Goal: Task Accomplishment & Management: Complete application form

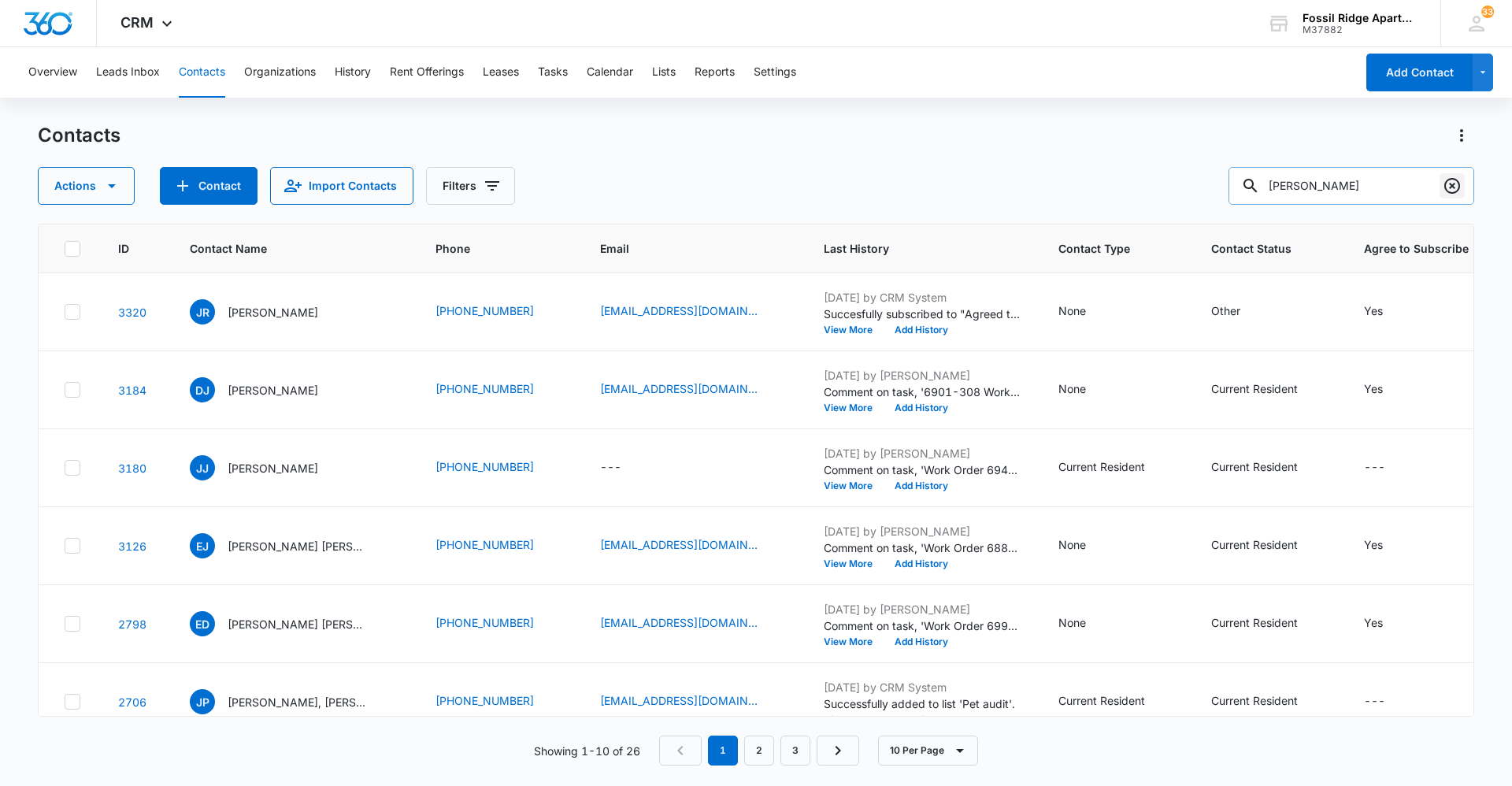
click at [1446, 180] on icon "Clear" at bounding box center [1452, 185] width 19 height 19
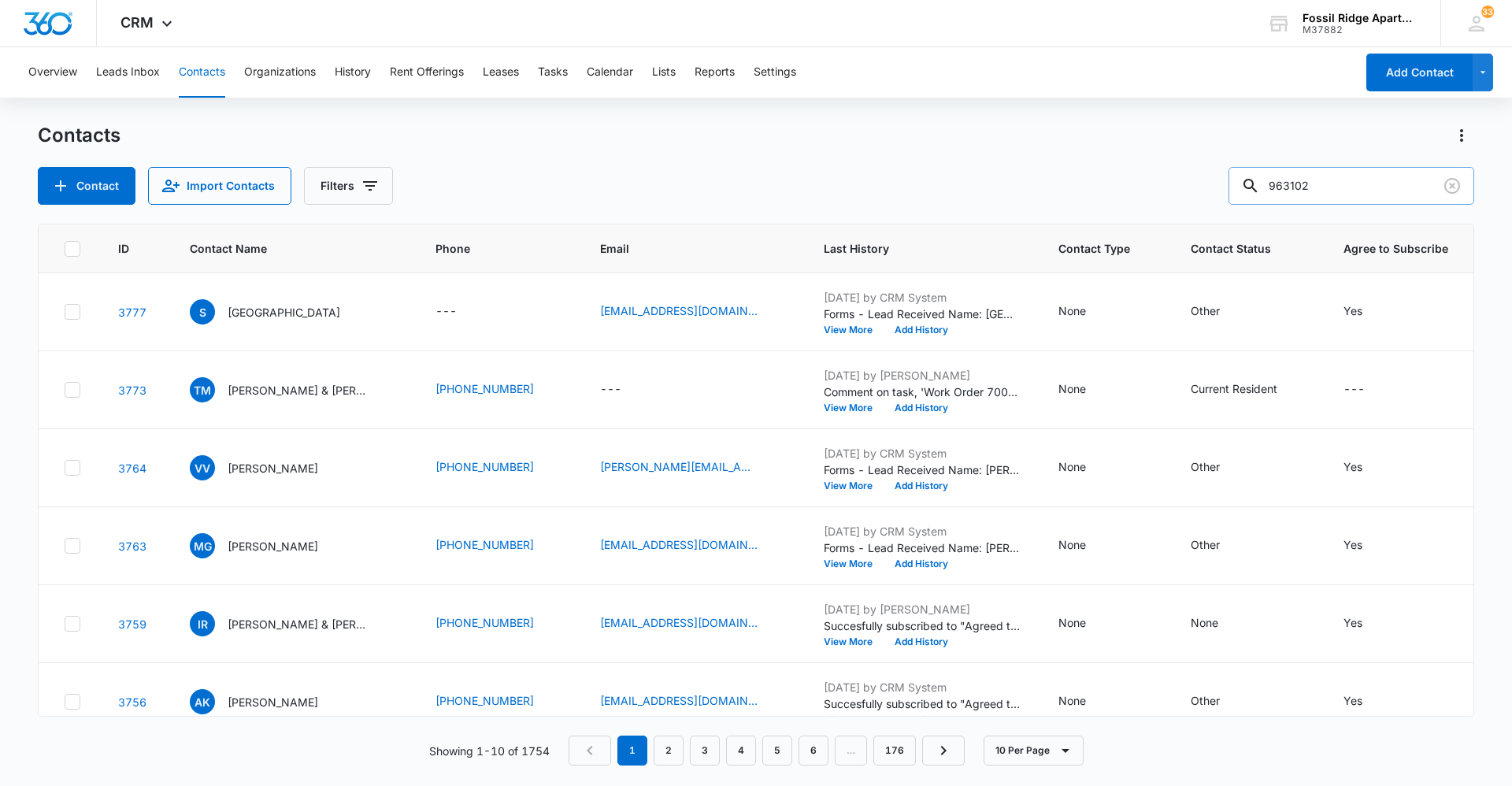
type input "963102"
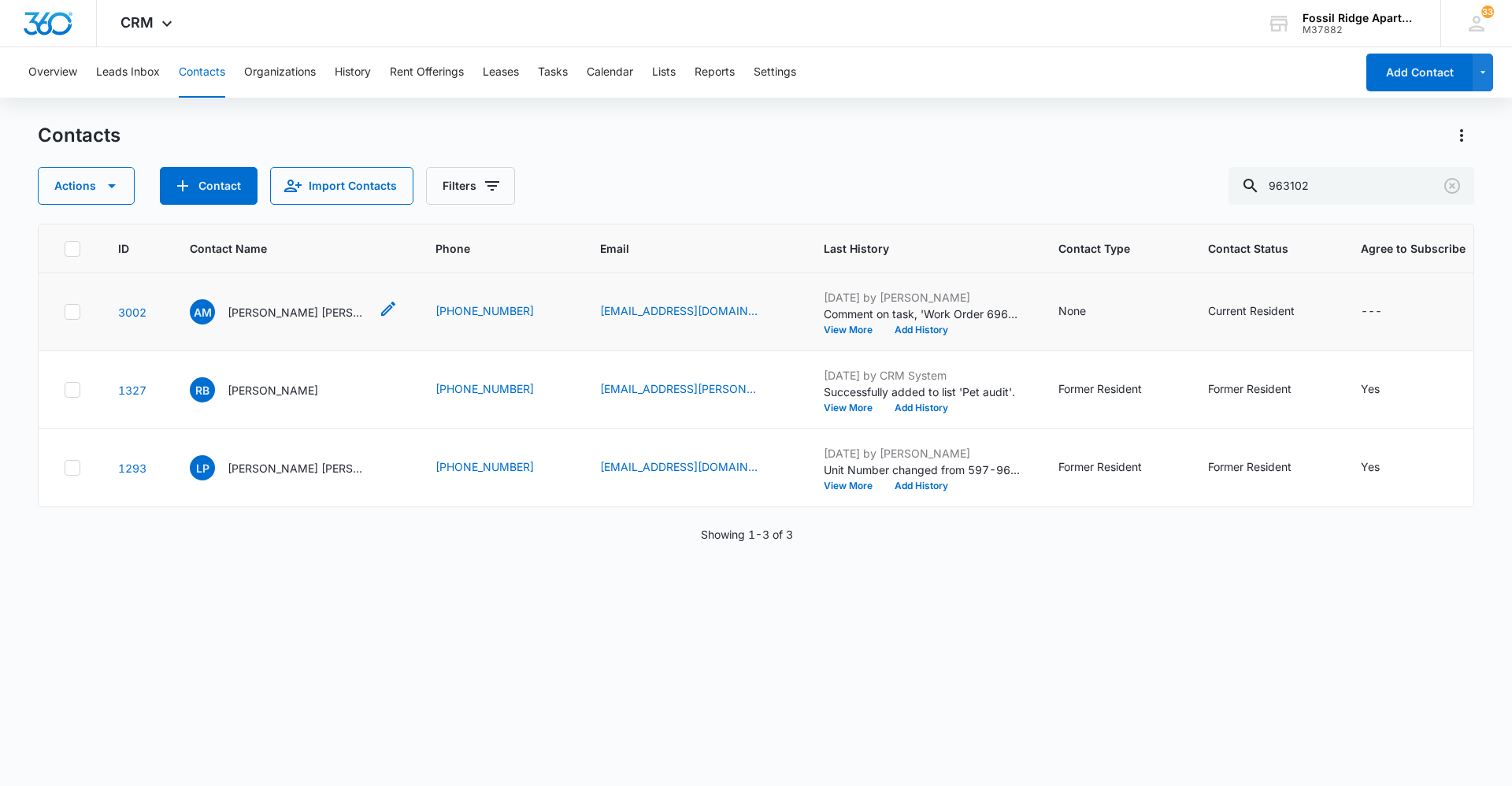
click at [275, 318] on p "[PERSON_NAME] [PERSON_NAME]" at bounding box center [299, 312] width 142 height 17
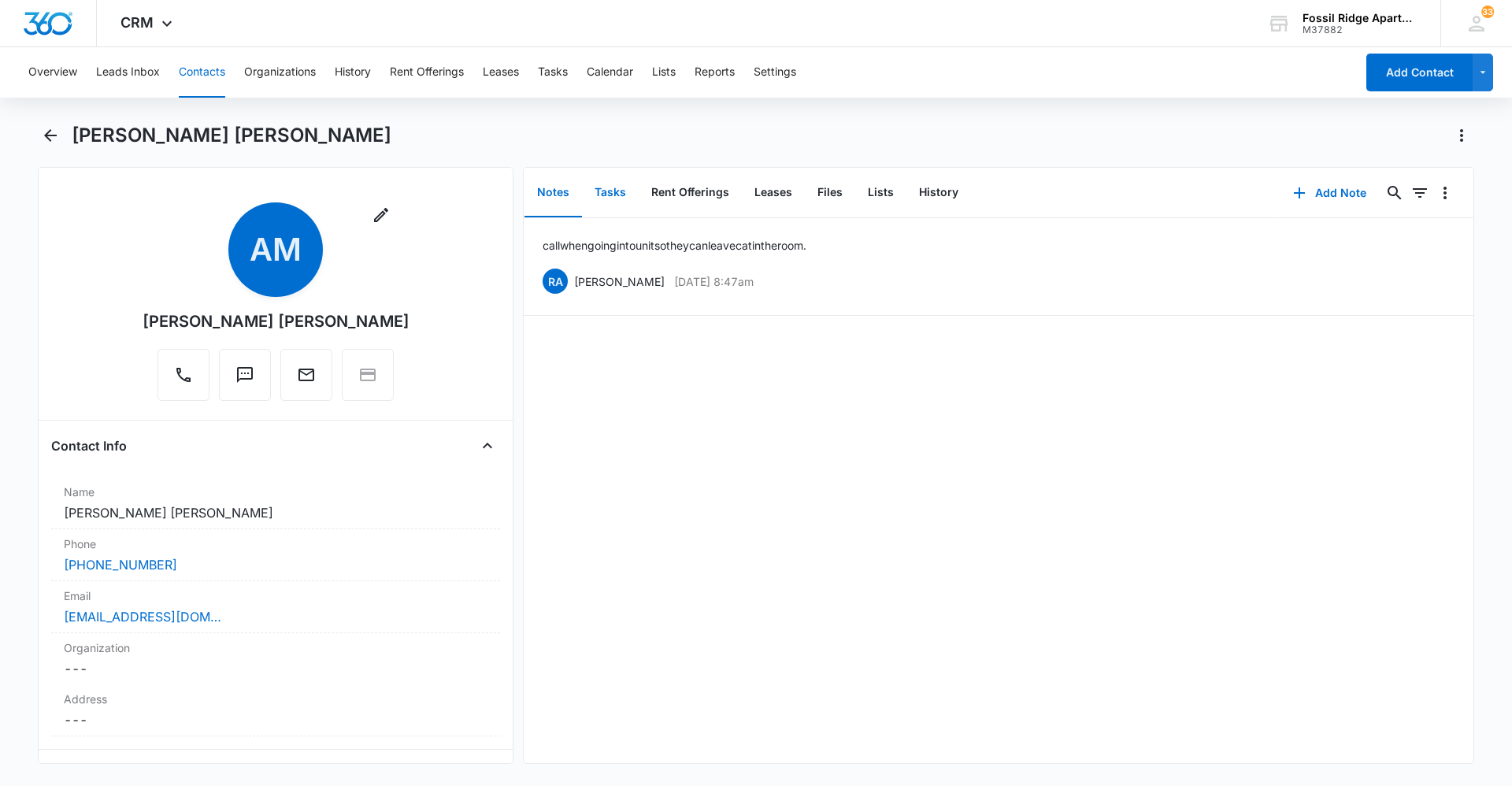
click at [611, 181] on button "Tasks" at bounding box center [611, 192] width 57 height 49
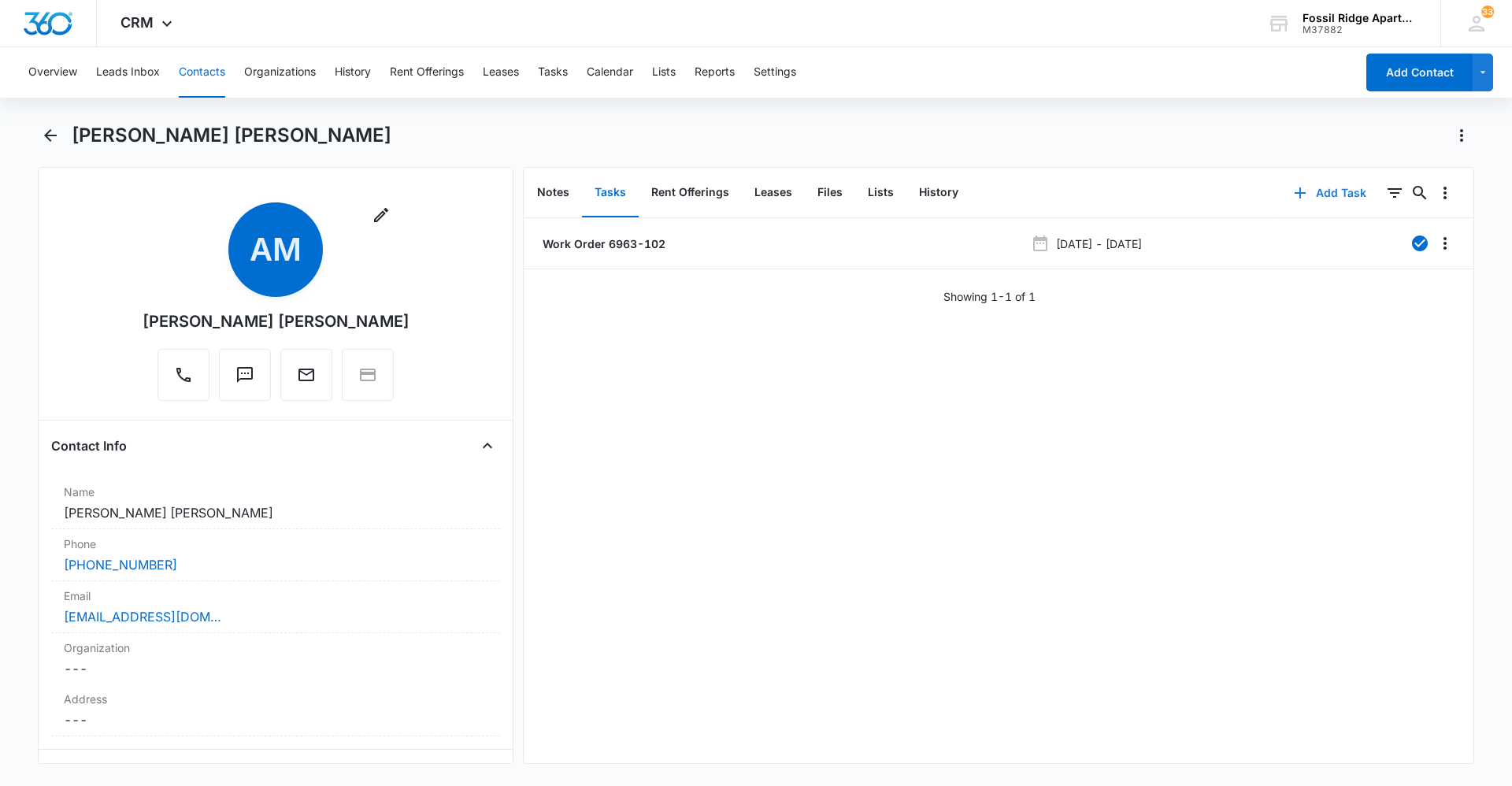
click at [1304, 192] on button "Add Task" at bounding box center [1329, 192] width 104 height 38
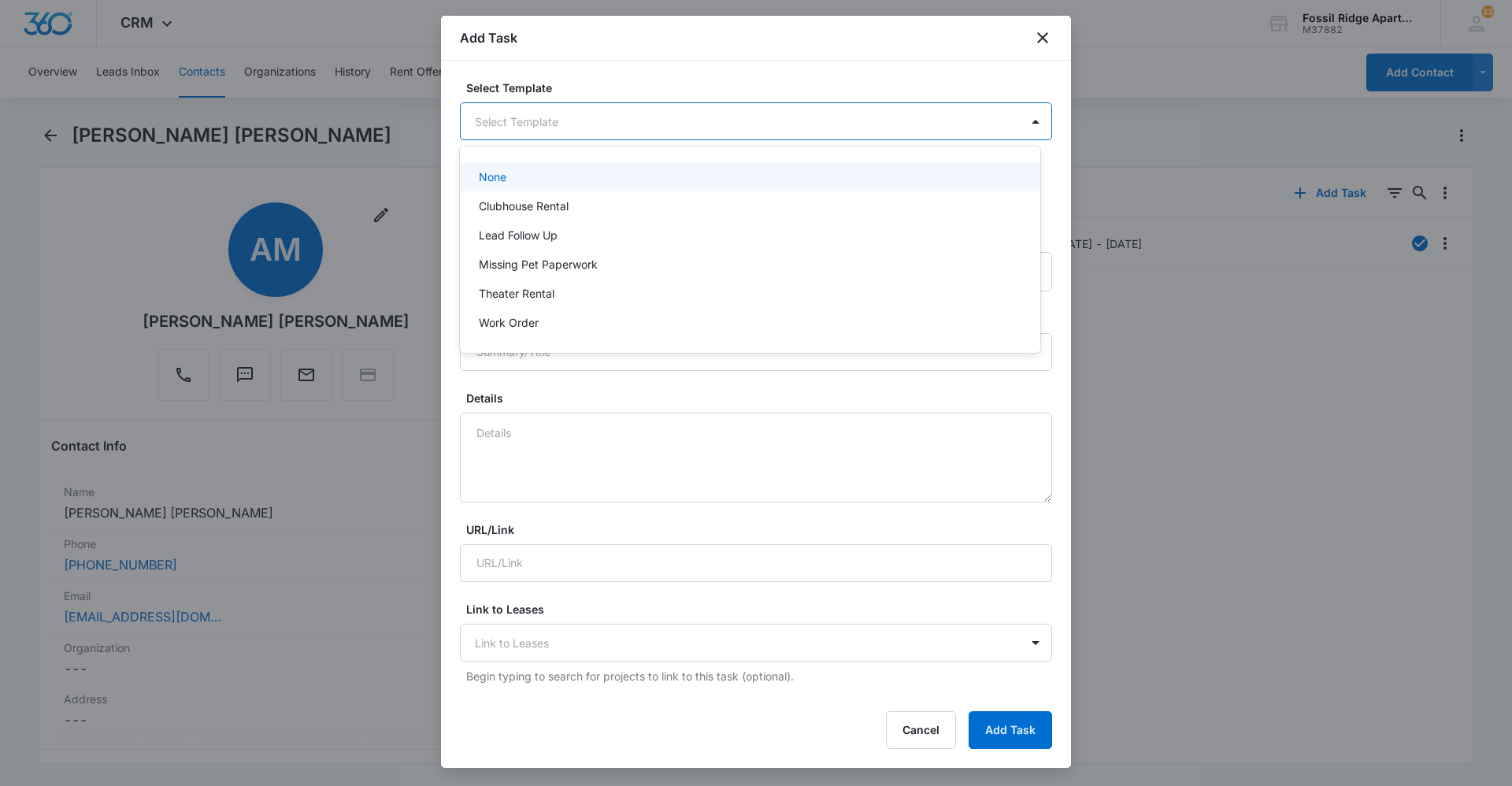
click at [578, 117] on body "CRM Apps Reputation Websites Forms CRM Email Social Content Ads Intelligence Fi…" at bounding box center [756, 393] width 1512 height 786
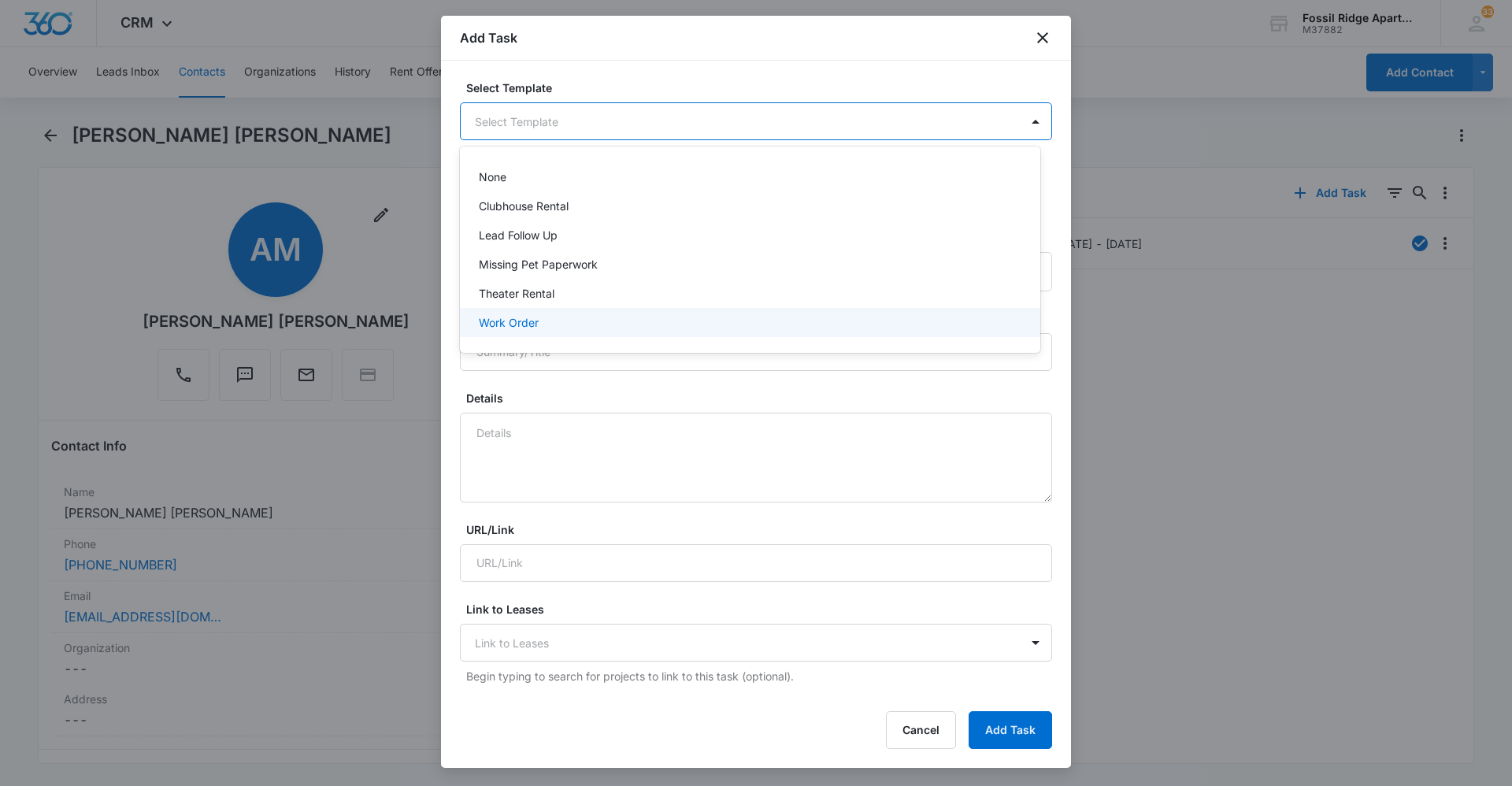
click at [615, 323] on div "Work Order" at bounding box center [748, 323] width 540 height 17
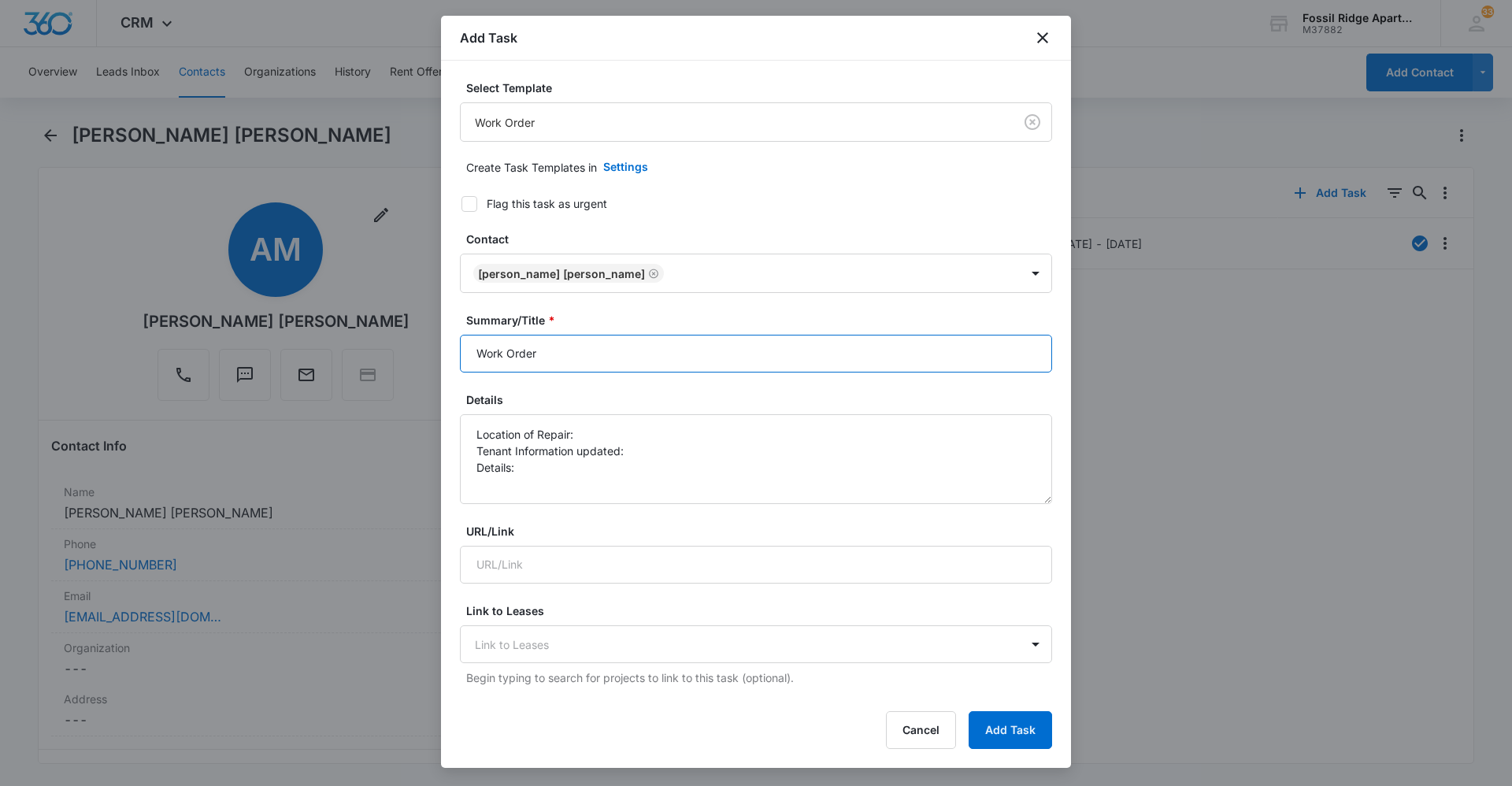
click at [606, 360] on input "Work Order" at bounding box center [756, 354] width 592 height 38
type input "Work Order"
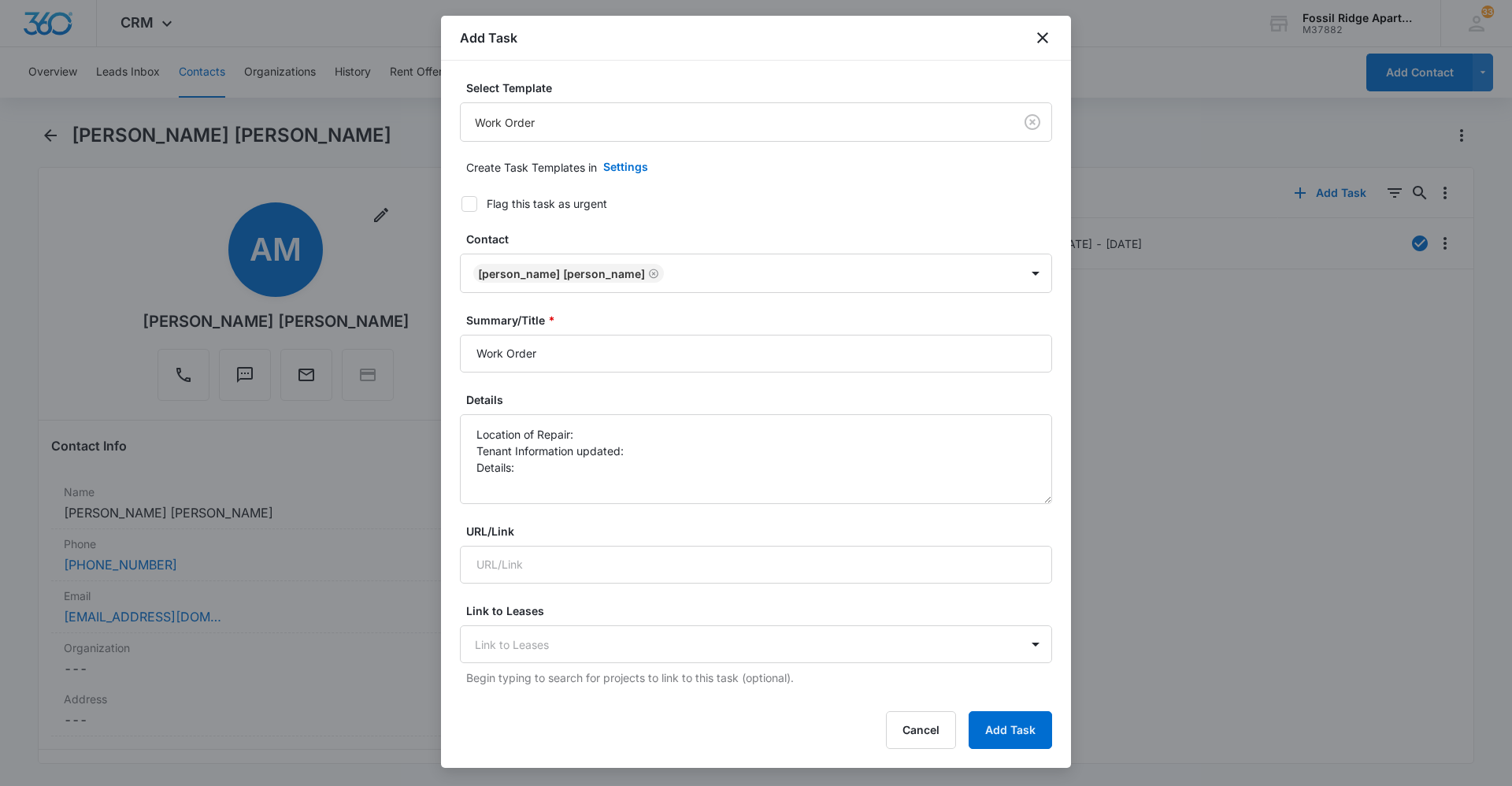
click at [816, 318] on label "Summary/Title *" at bounding box center [762, 320] width 592 height 17
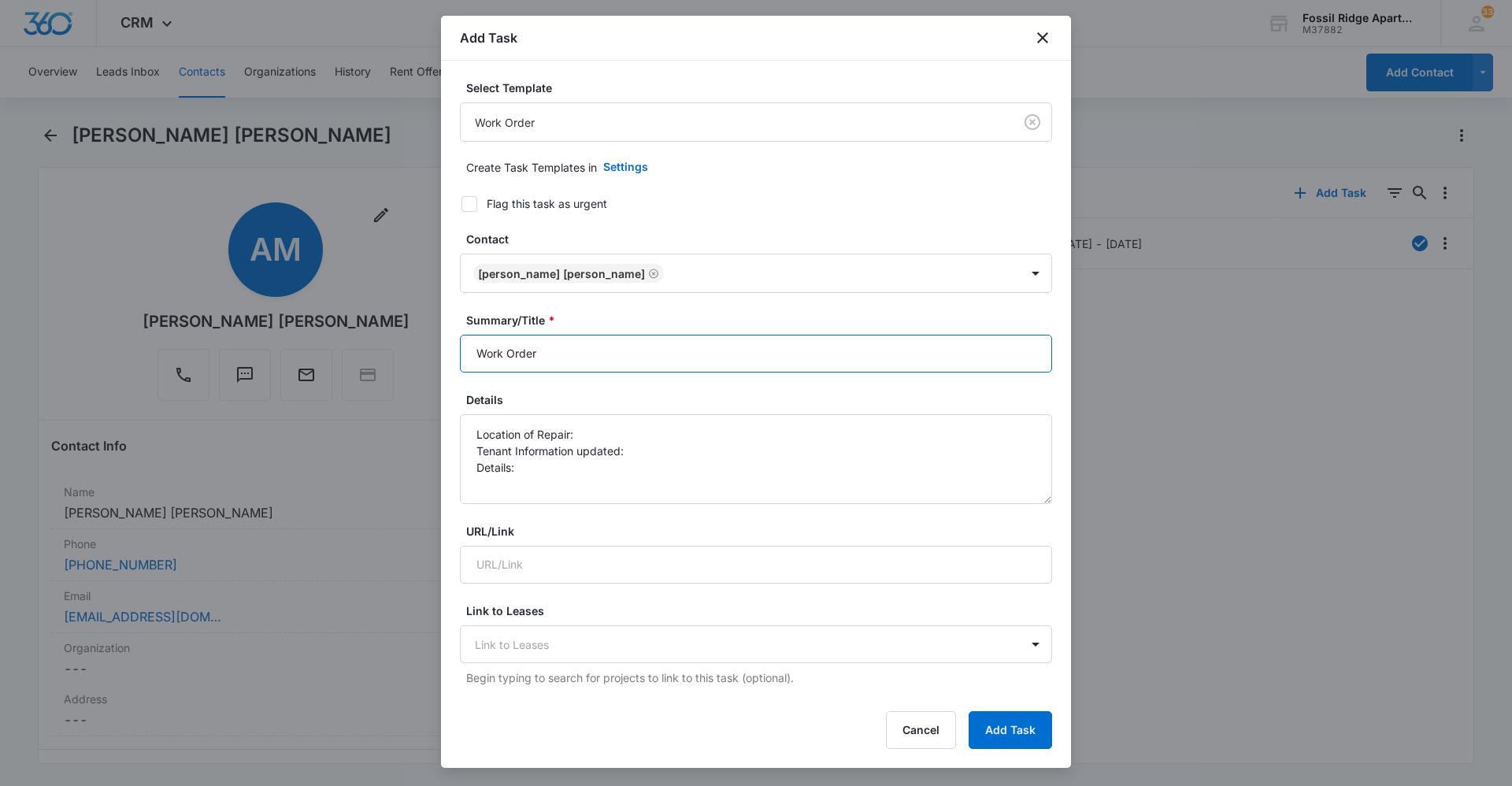
click at [816, 335] on input "Work Order" at bounding box center [756, 354] width 592 height 38
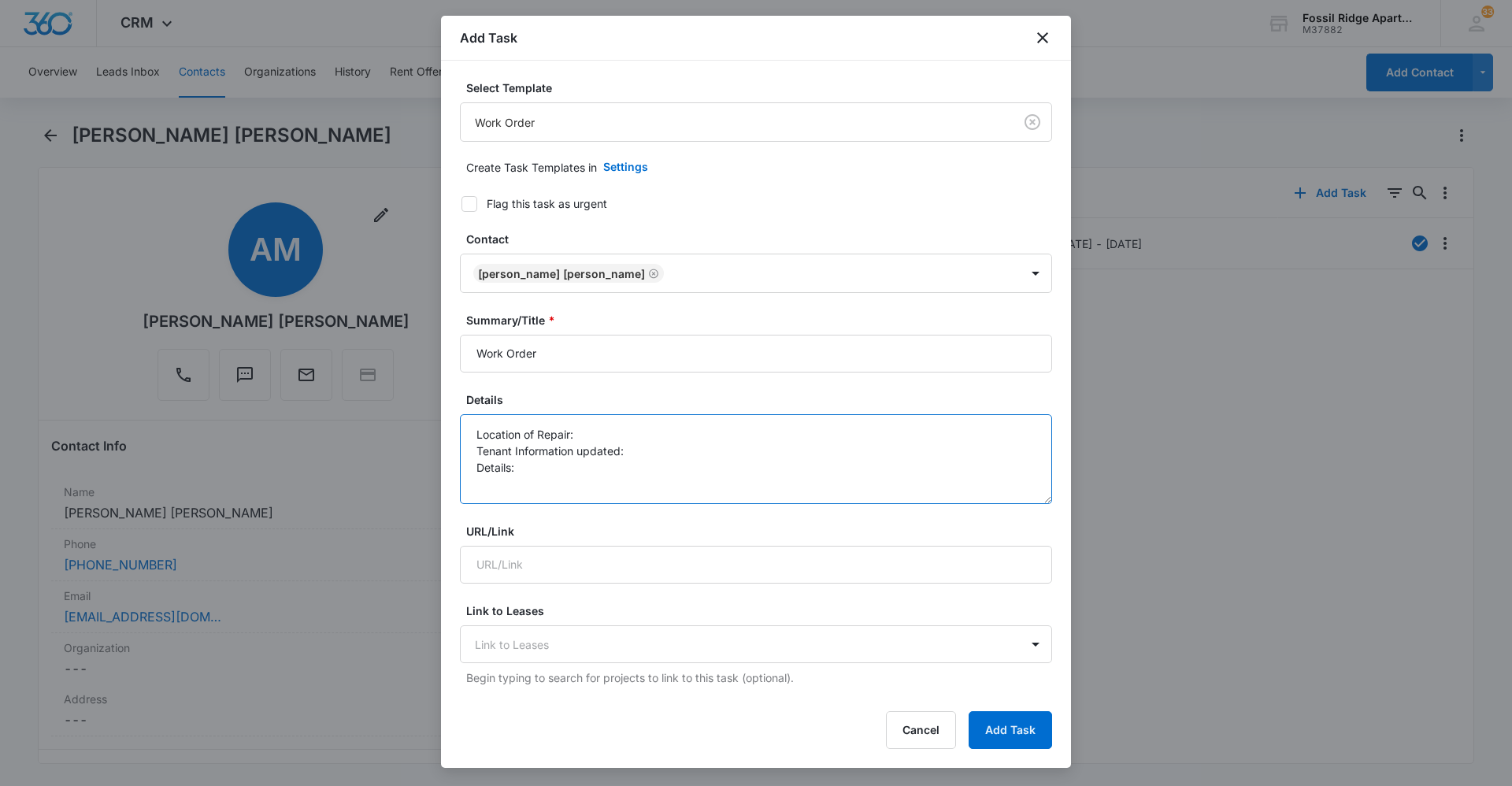
click at [600, 432] on textarea "Location of Repair: Tenant Information updated: Details:" at bounding box center [756, 458] width 592 height 89
click at [724, 471] on textarea "Location of Repair: Laundry Tenant Information updated: Details:" at bounding box center [756, 458] width 592 height 89
click at [690, 456] on textarea "Location of Repair: Laundry Tenant Information updated: Details:" at bounding box center [756, 458] width 592 height 89
click at [535, 471] on textarea "Location of Repair: Laundry Tenant Information updated: yes Details:" at bounding box center [756, 458] width 592 height 89
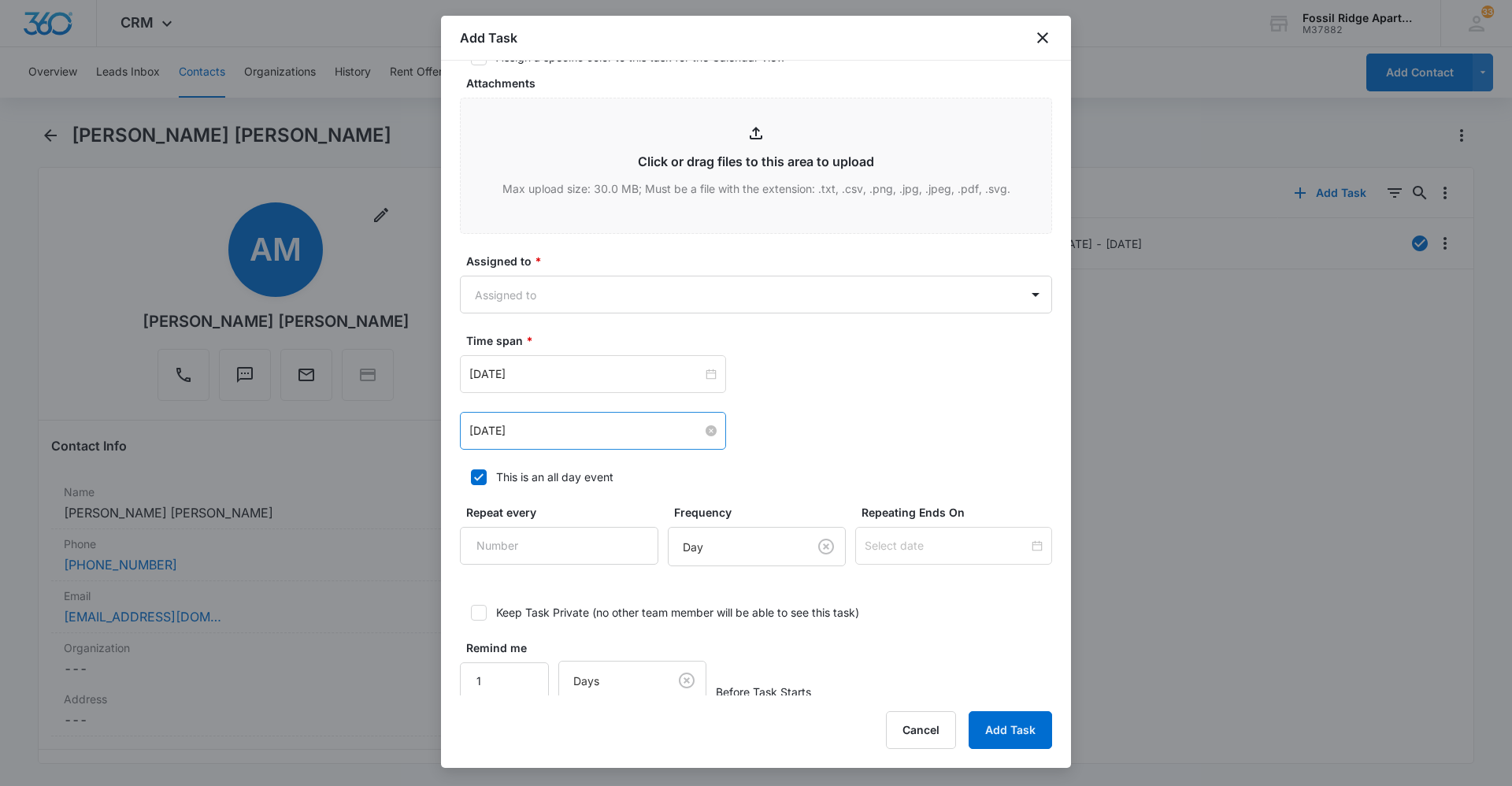
scroll to position [782, 0]
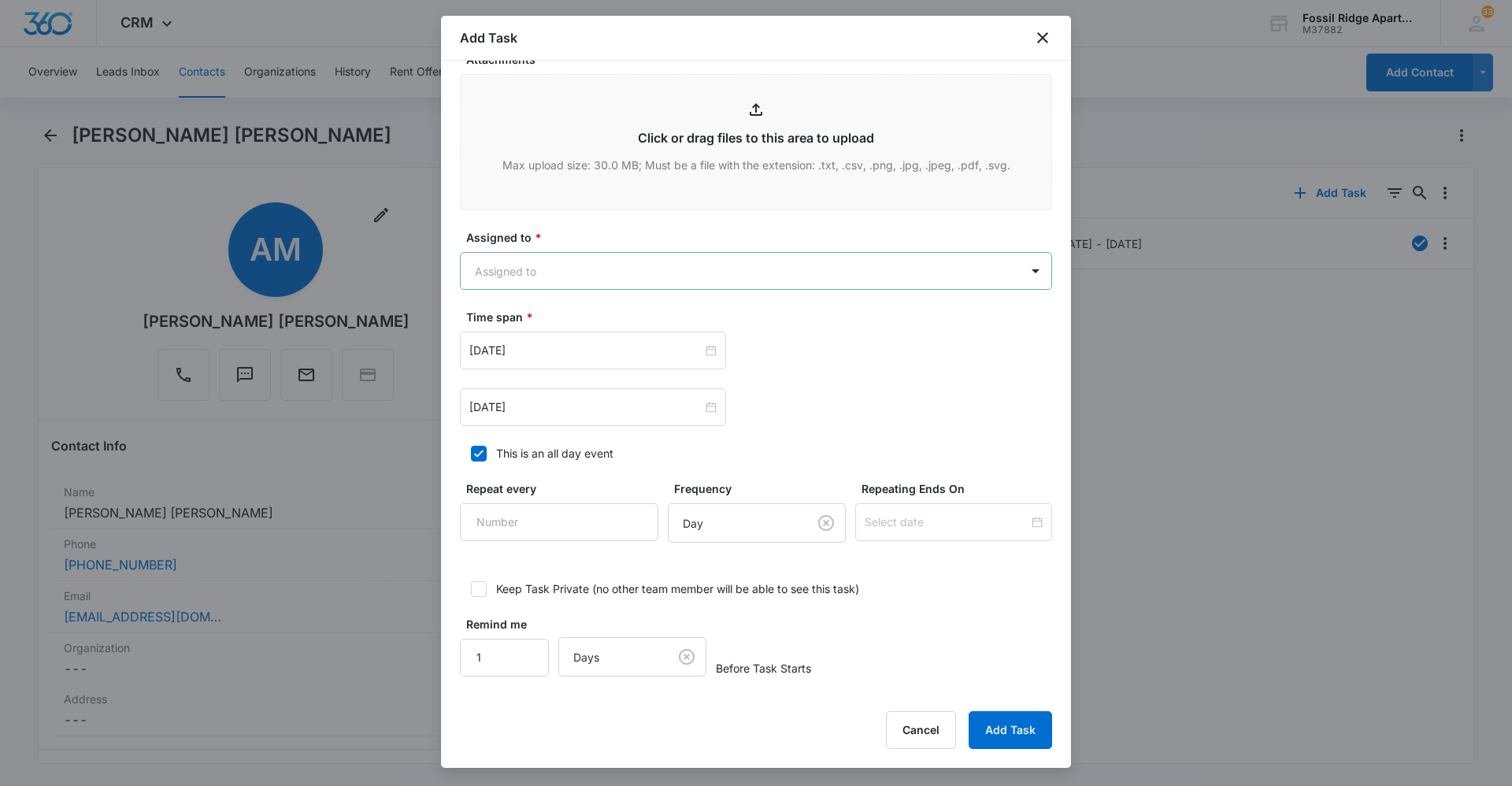
type textarea "Location of Repair: Laundry Tenant Information updated: yes Details: the dryer …"
click at [846, 271] on body "CRM Apps Reputation Websites Forms CRM Email Social Content Ads Intelligence Fi…" at bounding box center [756, 393] width 1512 height 786
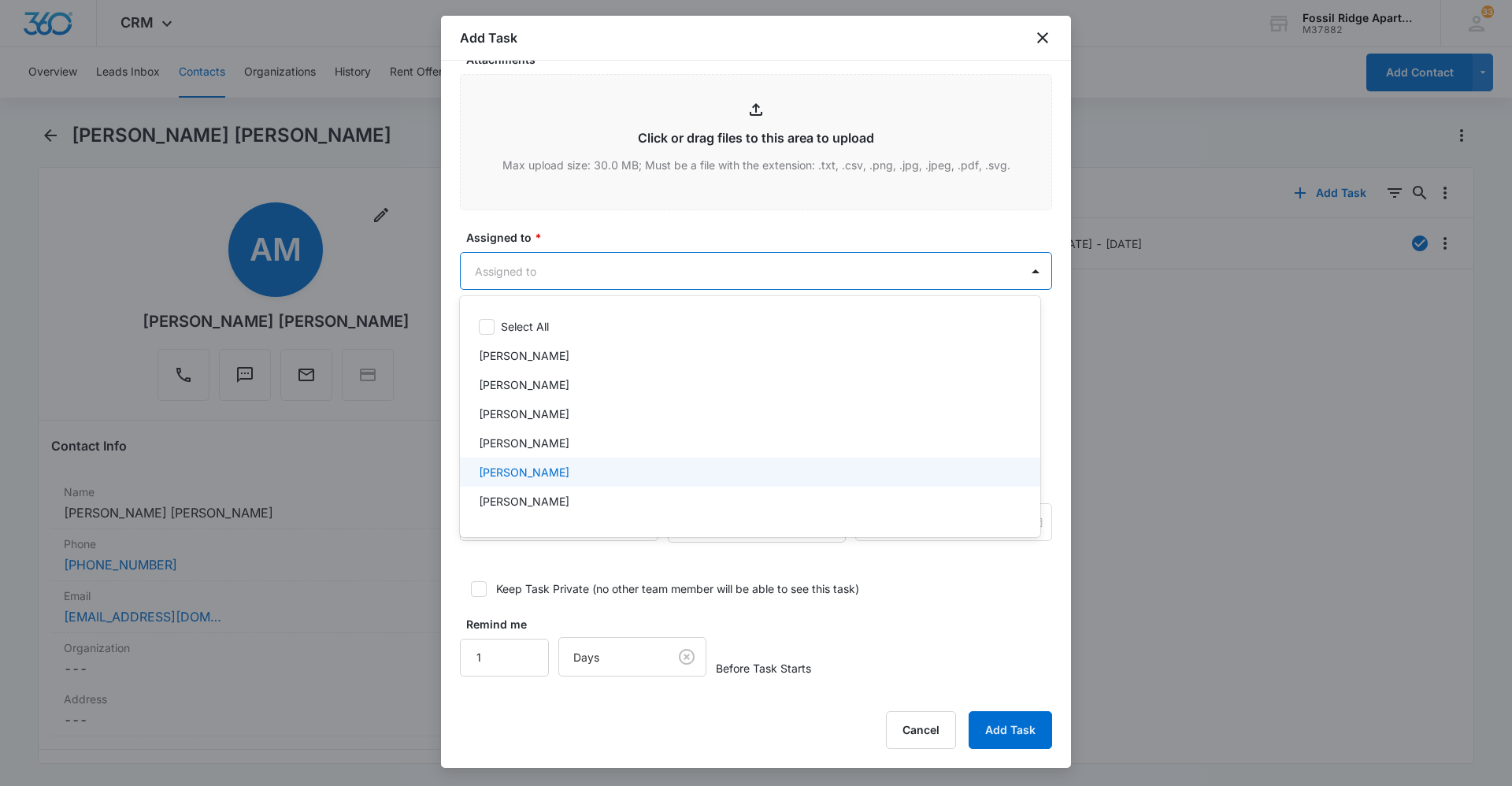
click at [644, 482] on div "[PERSON_NAME]" at bounding box center [750, 471] width 581 height 29
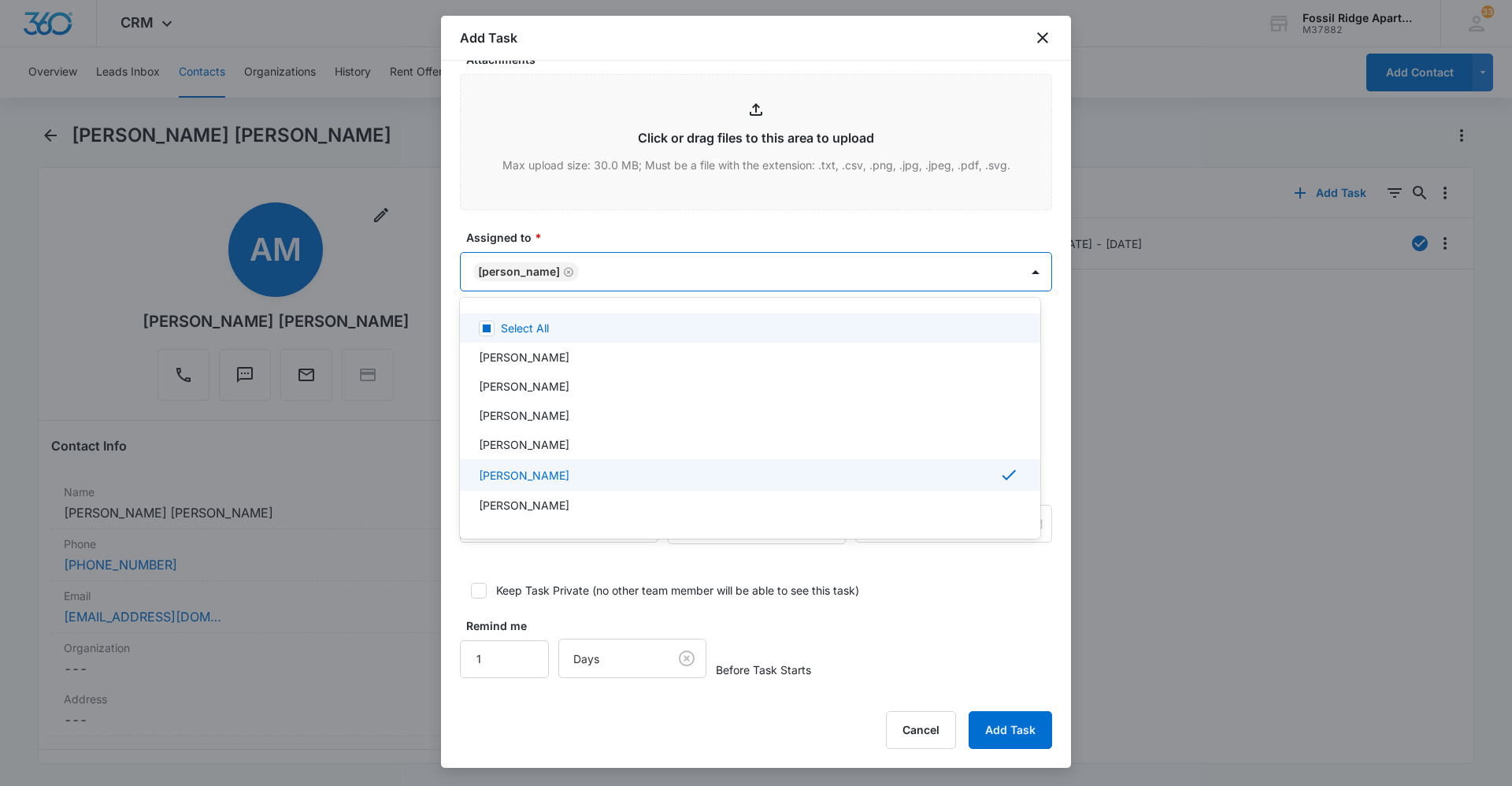
click at [714, 245] on div at bounding box center [756, 393] width 1512 height 786
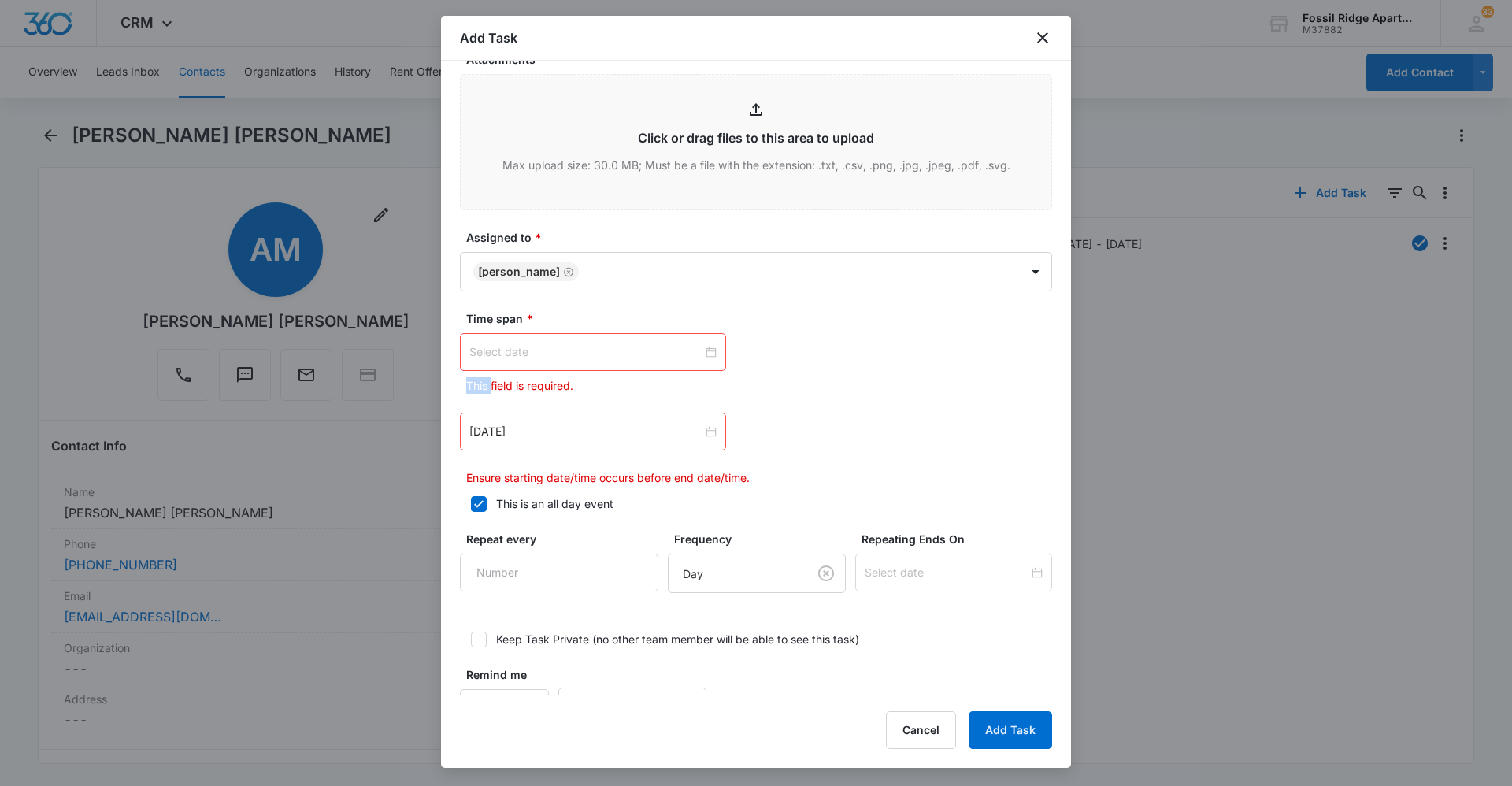
click at [709, 351] on div at bounding box center [593, 352] width 247 height 18
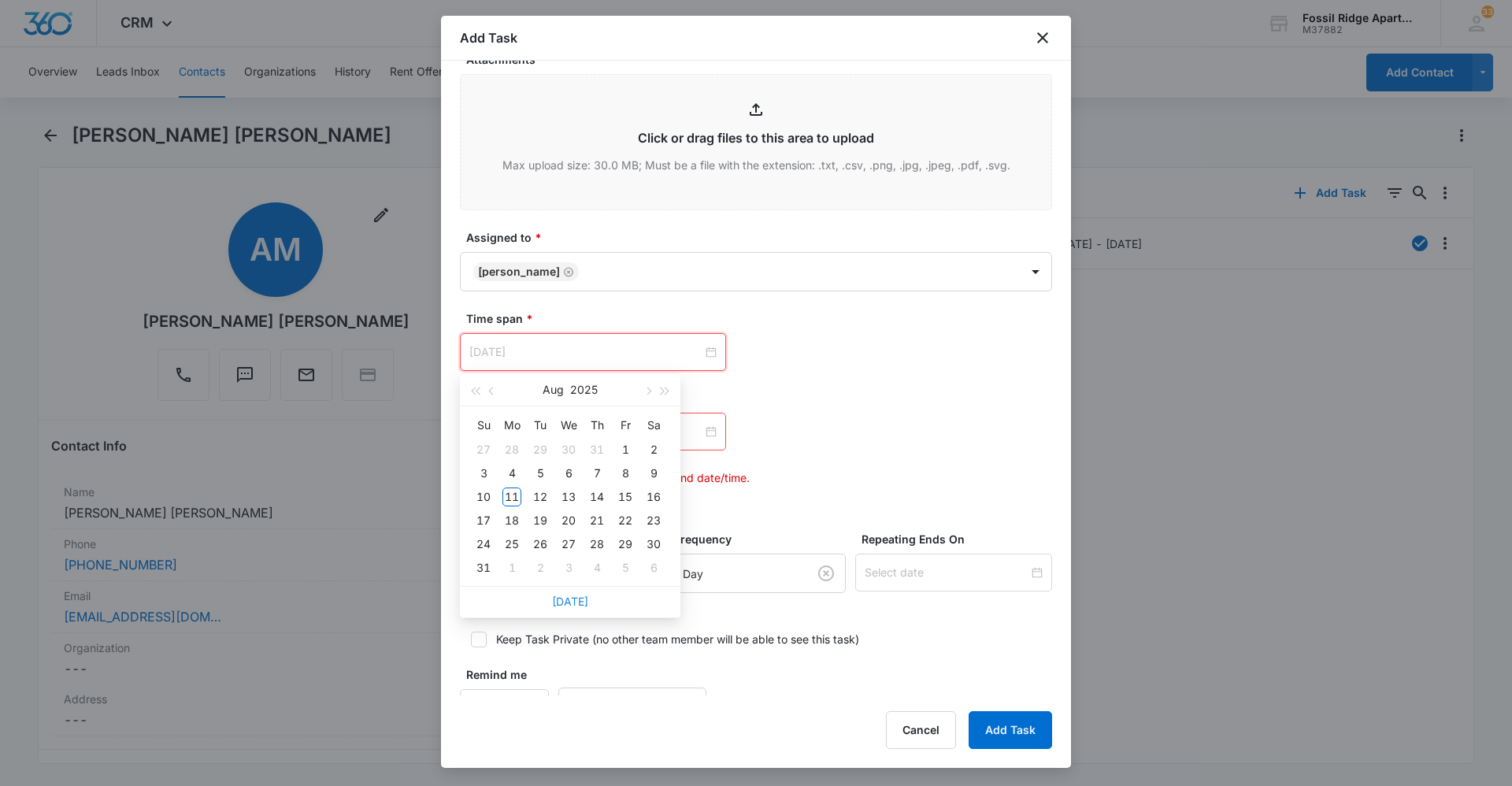
type input "[DATE]"
click at [572, 600] on link "[DATE]" at bounding box center [570, 601] width 36 height 13
type input "[DATE]"
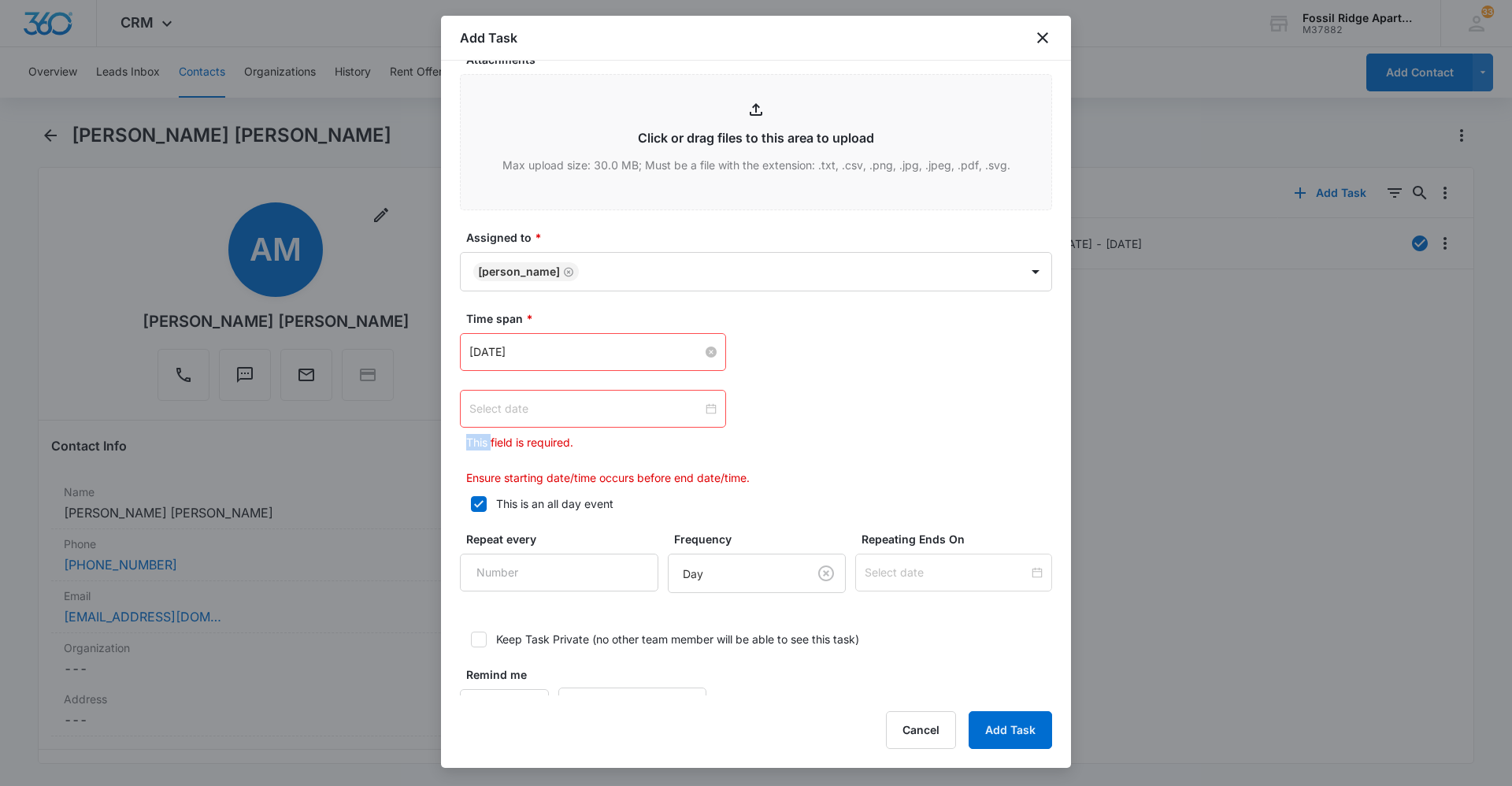
click at [703, 404] on div at bounding box center [593, 409] width 247 height 18
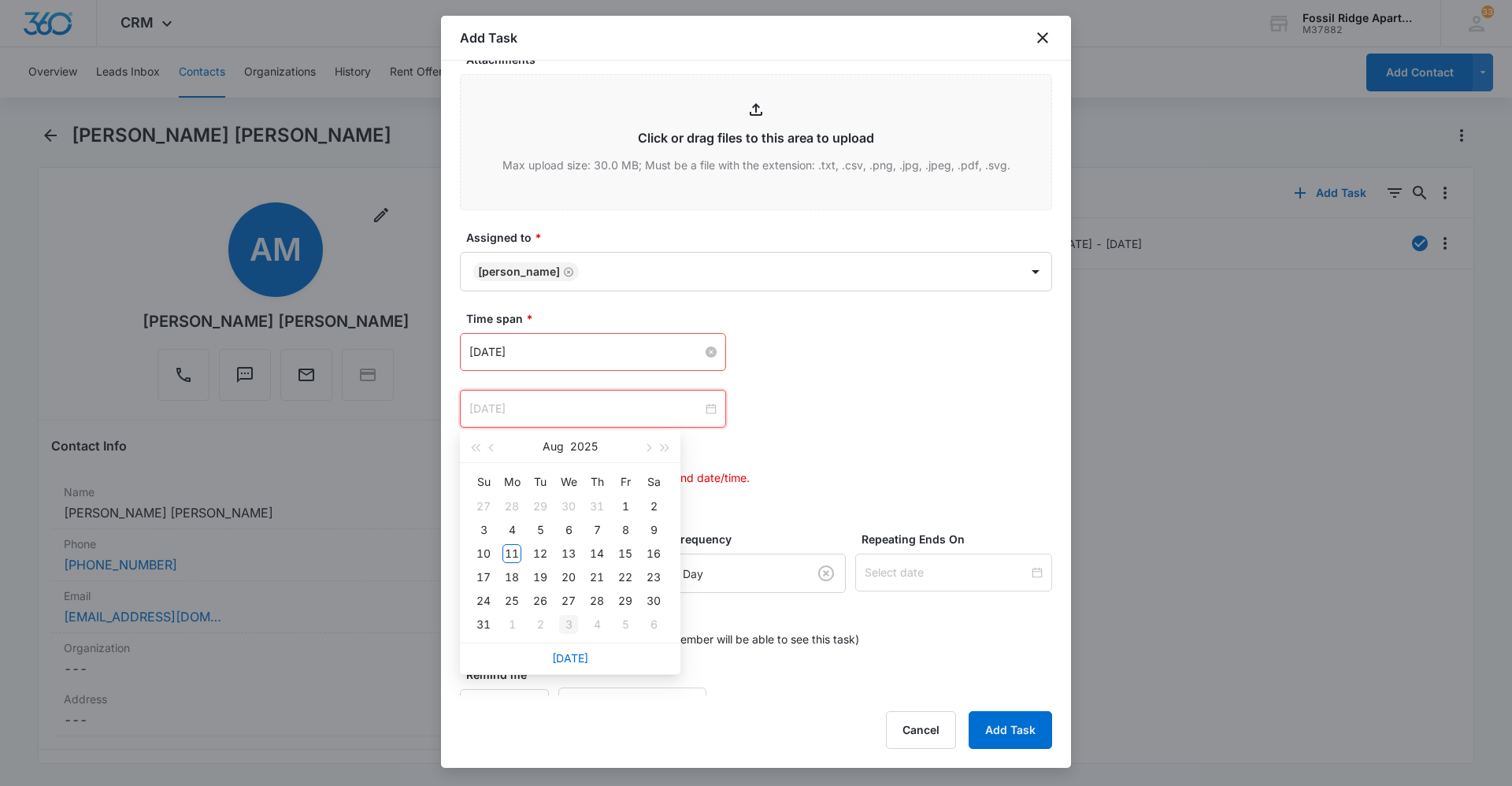
type input "[DATE]"
click at [576, 656] on link "[DATE]" at bounding box center [570, 658] width 36 height 13
type input "[DATE]"
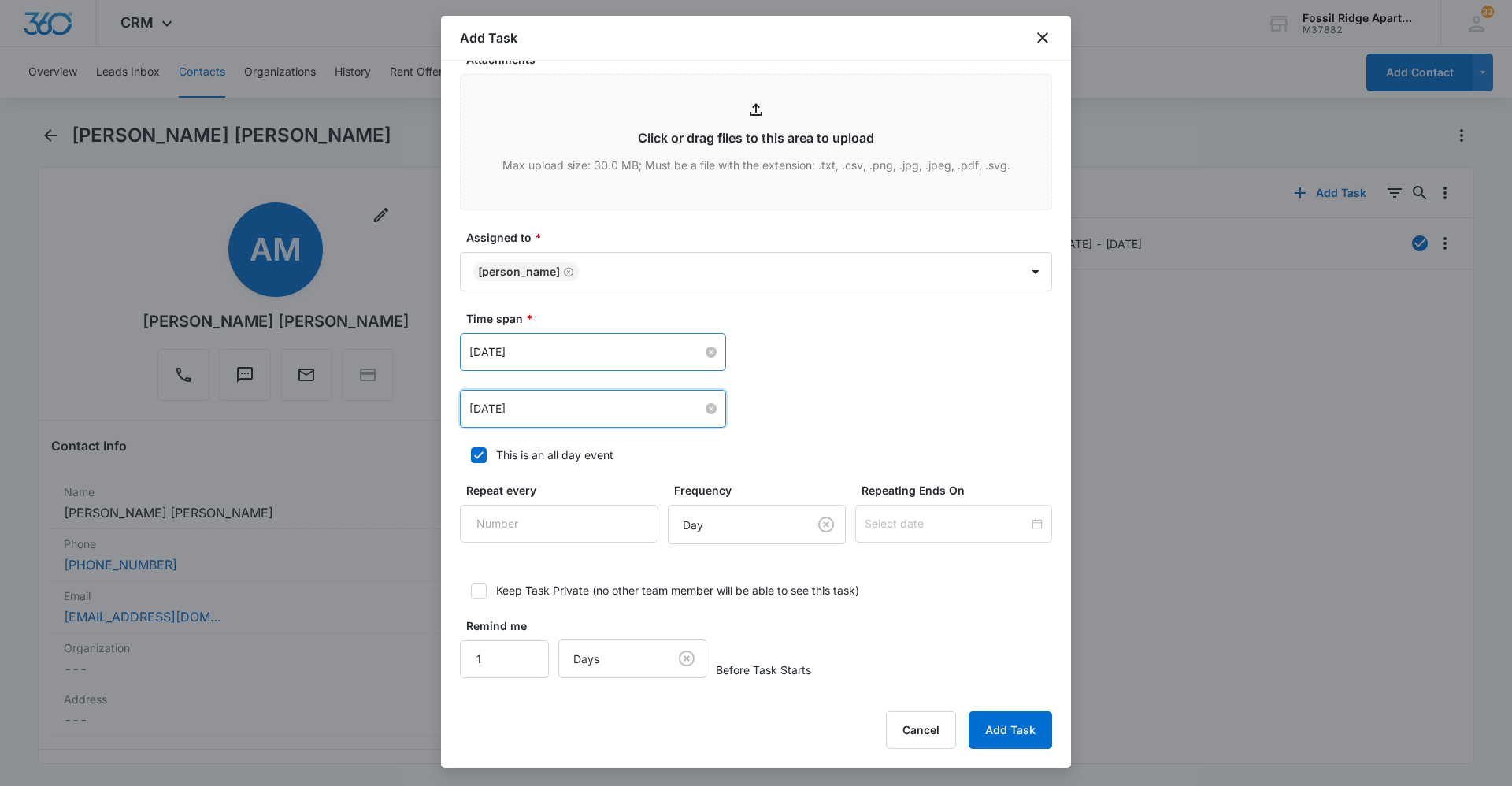
scroll to position [783, 0]
click at [992, 739] on button "Add Task" at bounding box center [1010, 729] width 83 height 38
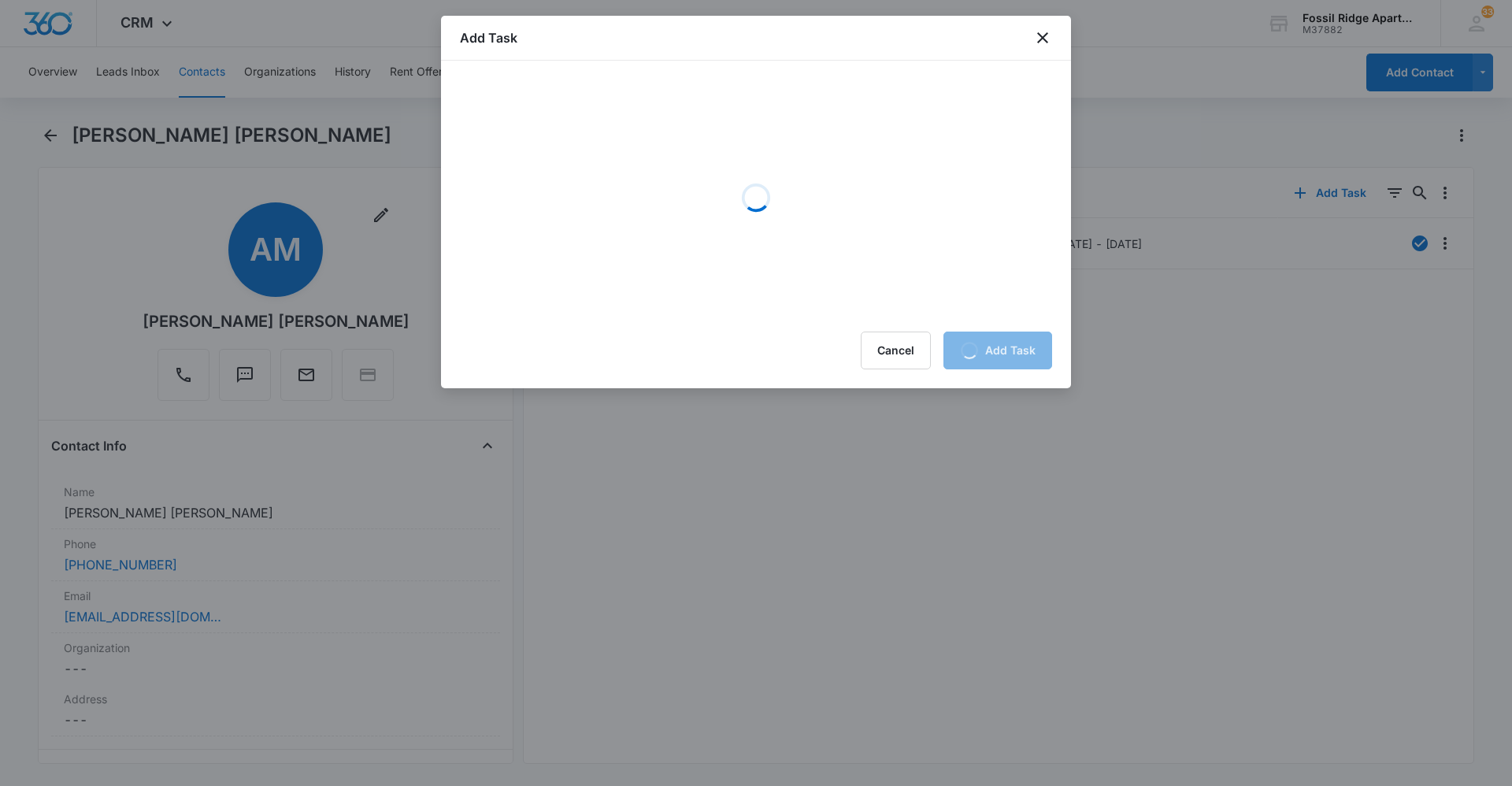
scroll to position [0, 0]
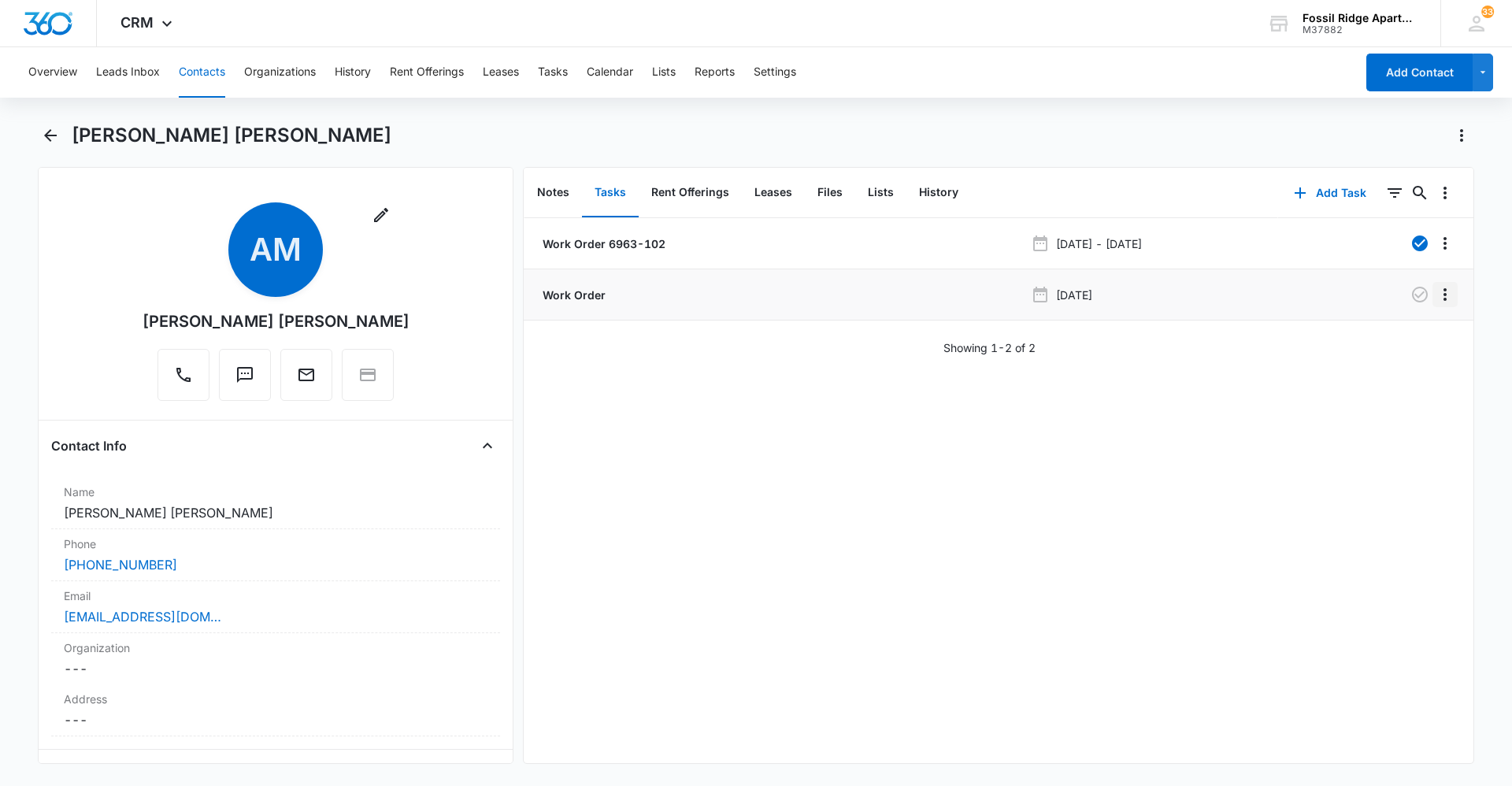
click at [1436, 298] on icon "Overflow Menu" at bounding box center [1445, 294] width 19 height 19
click at [1414, 333] on button "Edit" at bounding box center [1407, 339] width 76 height 24
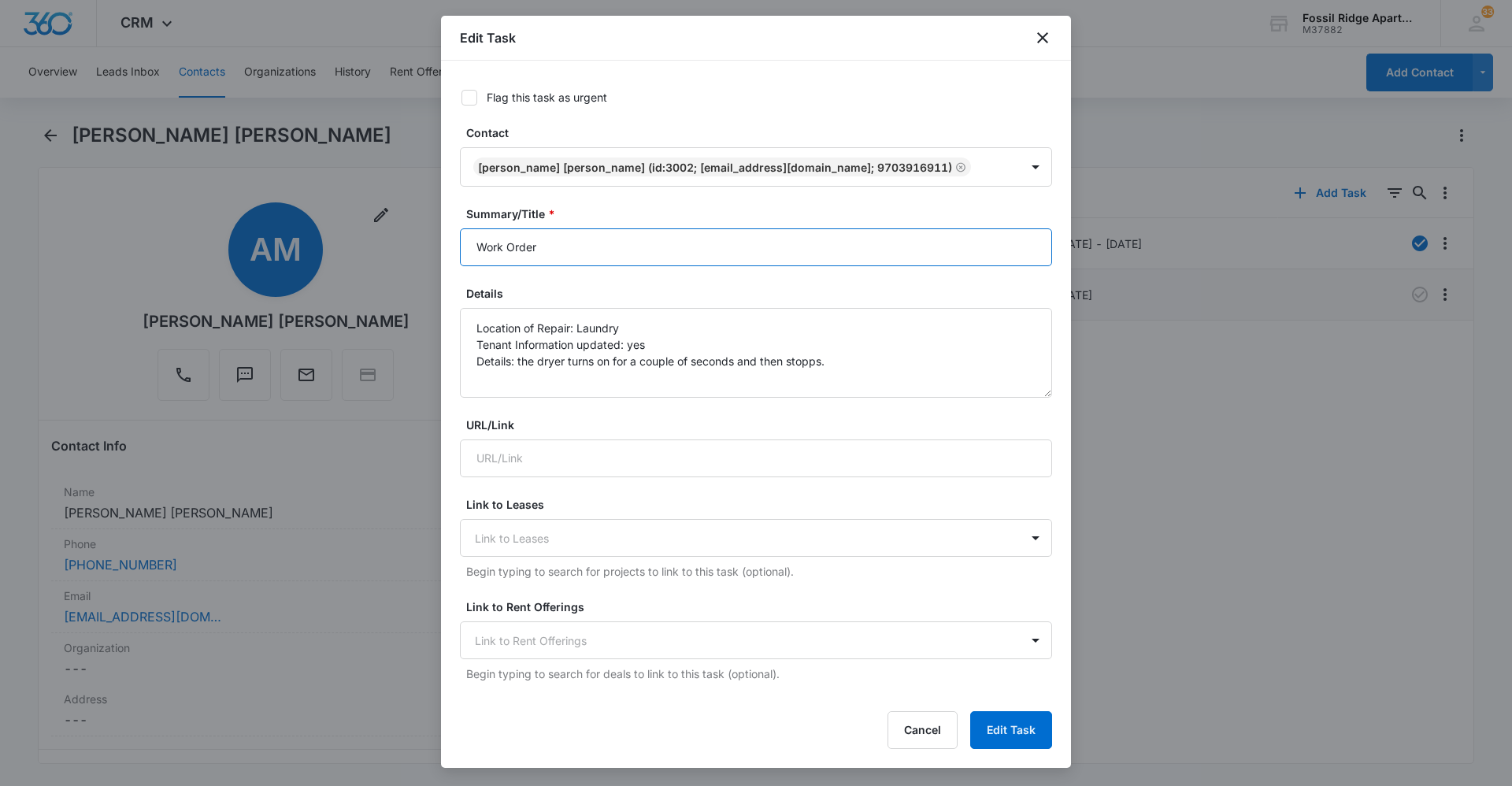
click at [576, 266] on input "Work Order" at bounding box center [756, 247] width 592 height 38
type input "Work Order 6963-102"
click at [1011, 723] on button "Edit Task" at bounding box center [1011, 729] width 82 height 38
